Goal: Information Seeking & Learning: Learn about a topic

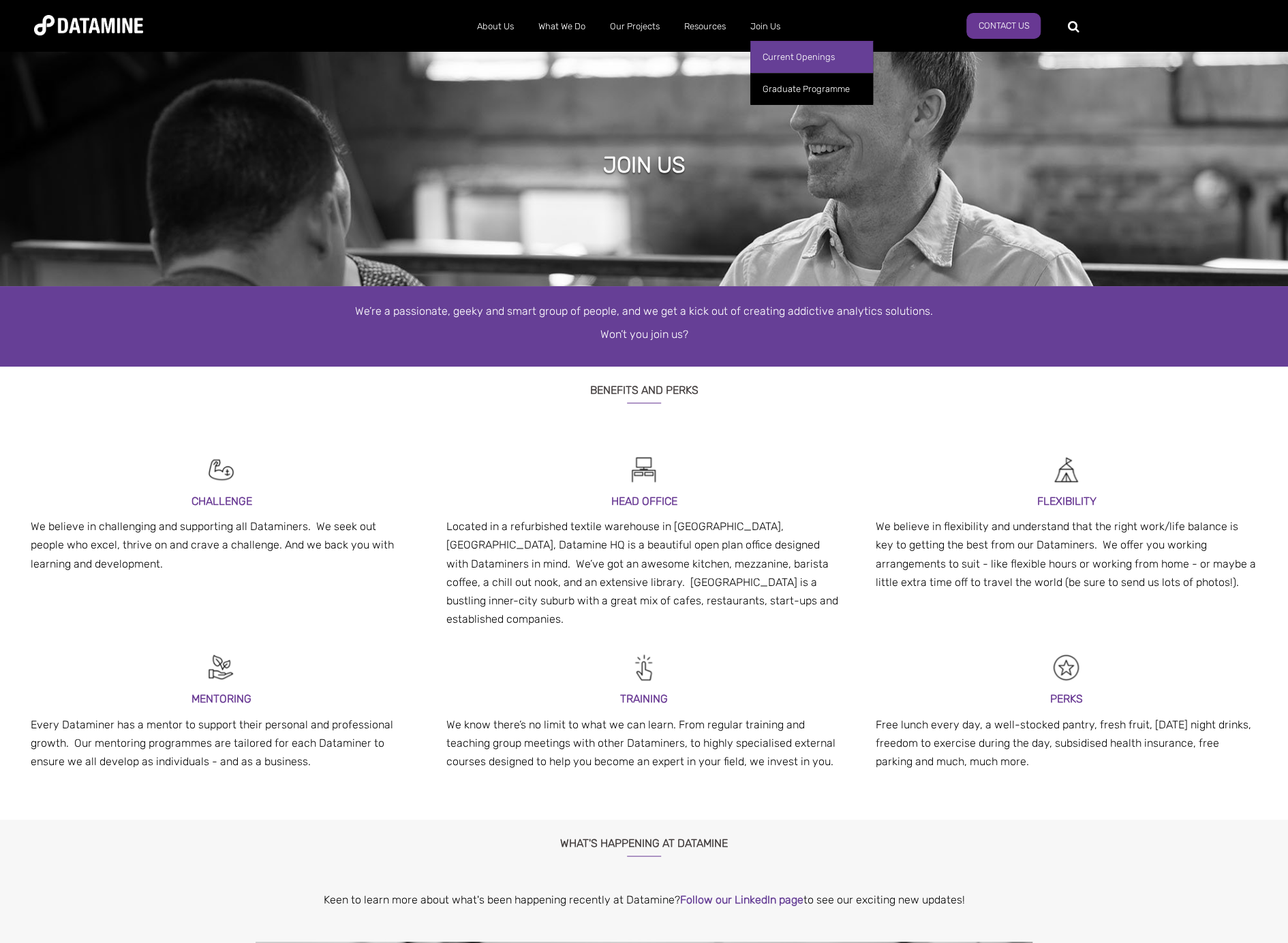
click at [770, 65] on link "Current Openings" at bounding box center [811, 56] width 122 height 32
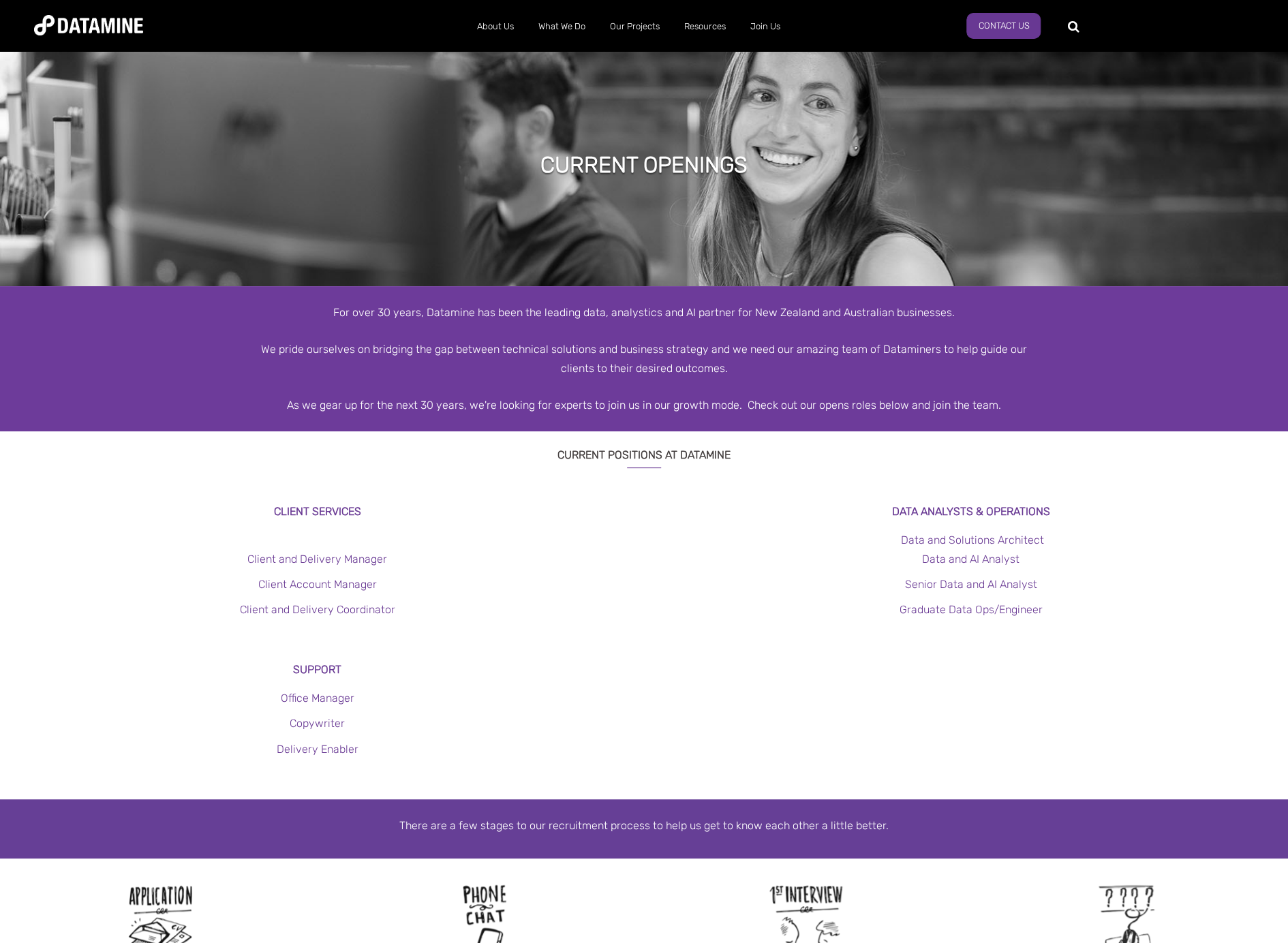
click at [1151, 517] on h3 "Data Analysts & Operations" at bounding box center [971, 511] width 566 height 19
click at [1187, 460] on div "CURRENT POSITIONS AT DATAMINE" at bounding box center [644, 466] width 1288 height 71
click at [1142, 495] on div "CURRENT POSITIONS AT DATAMINE" at bounding box center [644, 466] width 1288 height 71
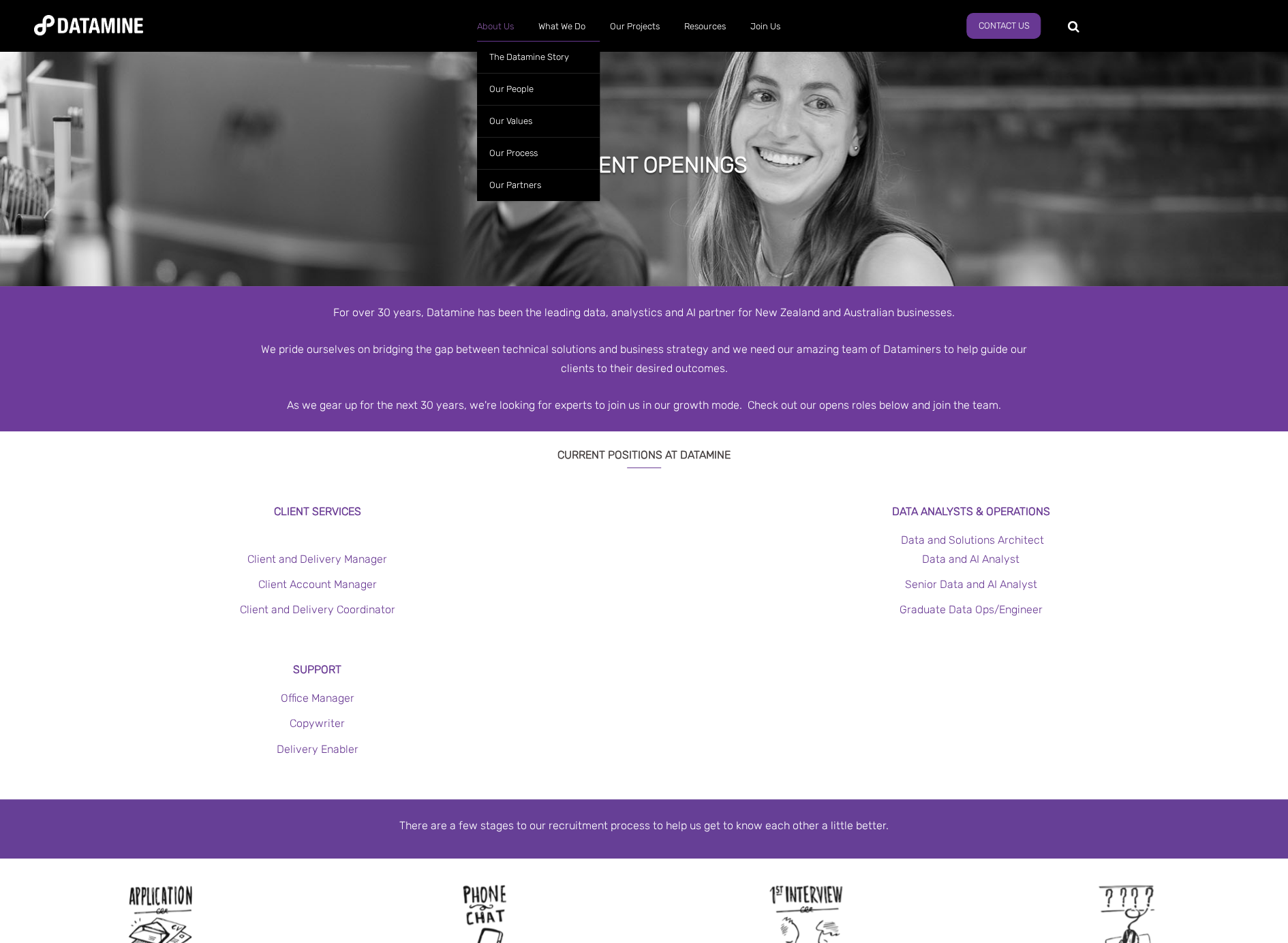
scroll to position [1437, 0]
